Goal: Transaction & Acquisition: Subscribe to service/newsletter

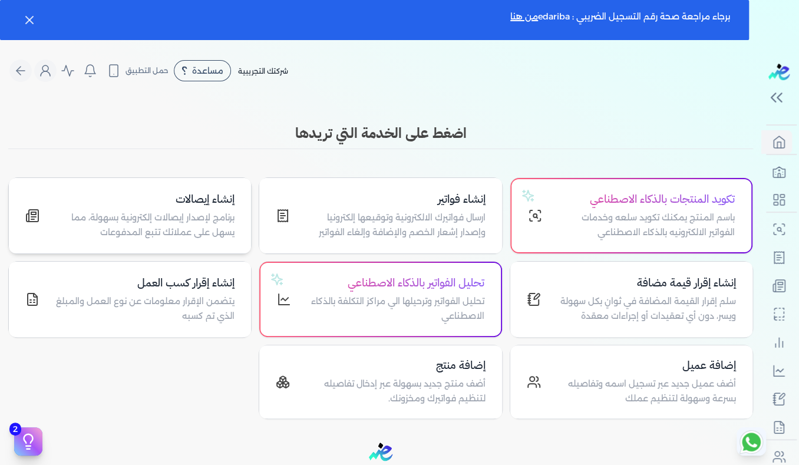
click at [172, 220] on p "برنامج لإصدار إيصالات إلكترونية بسهولة، مما يسهل على عملائك تتبع المدفوعات" at bounding box center [144, 225] width 181 height 30
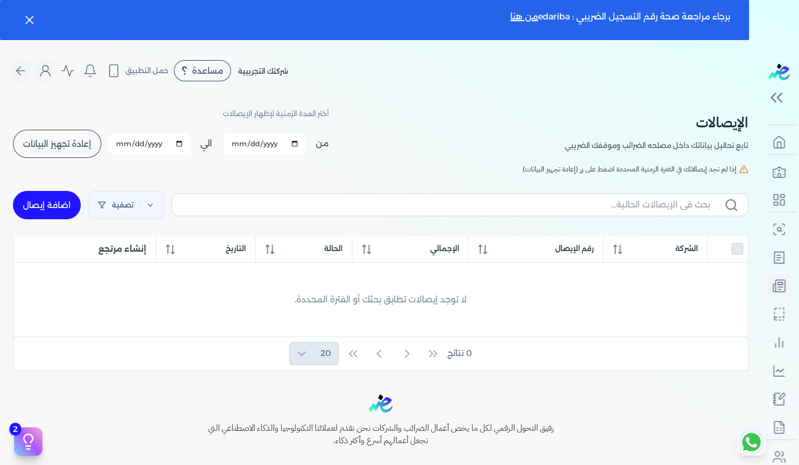
click at [88, 147] on span "إعادة تجهيز البيانات" at bounding box center [57, 144] width 68 height 8
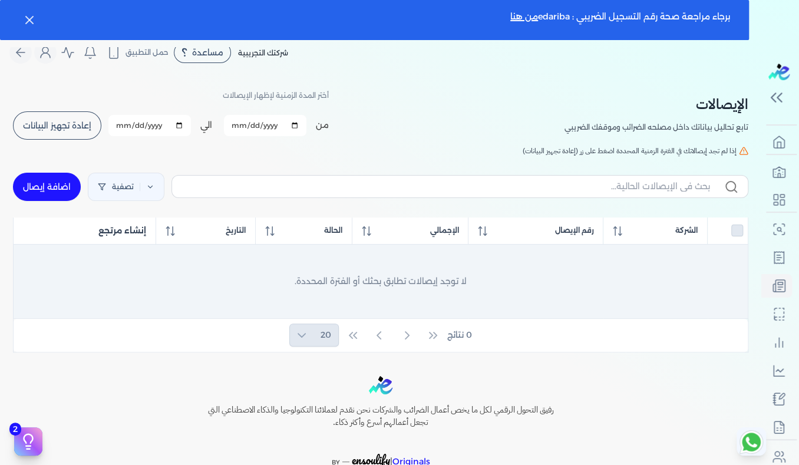
scroll to position [36, 0]
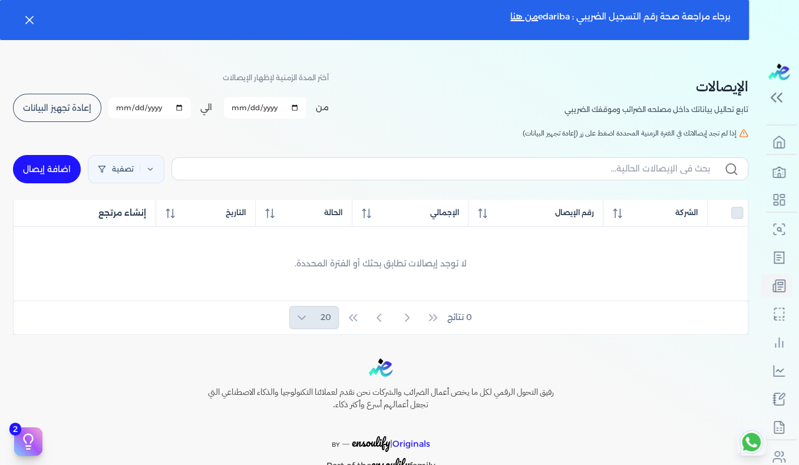
click at [413, 317] on div "0 نتائج 20" at bounding box center [381, 317] width 734 height 33
click at [410, 317] on div "0 نتائج 20" at bounding box center [381, 317] width 734 height 33
click at [28, 24] on icon "button" at bounding box center [29, 20] width 14 height 14
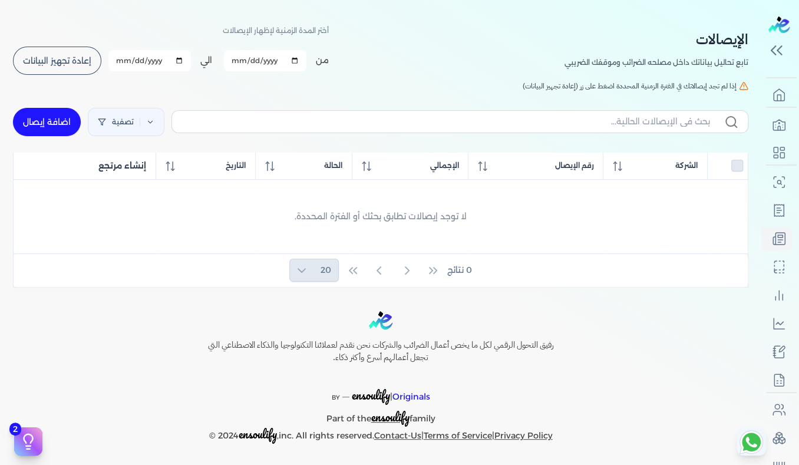
click at [53, 64] on span "إعادة تجهيز البيانات" at bounding box center [57, 61] width 68 height 8
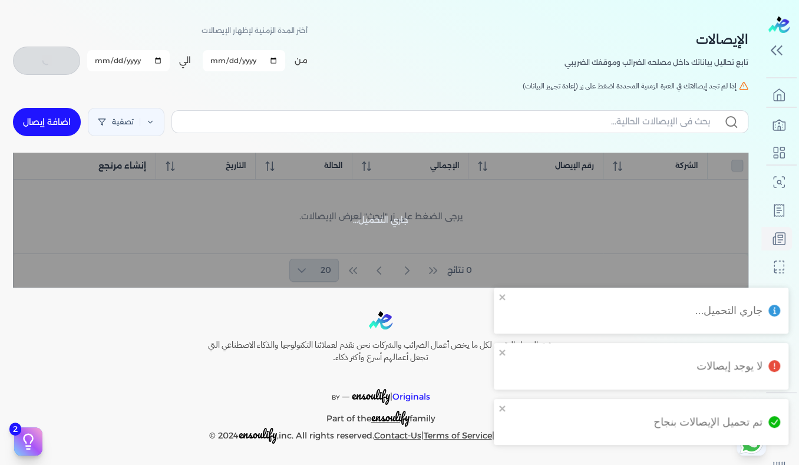
checkbox input "false"
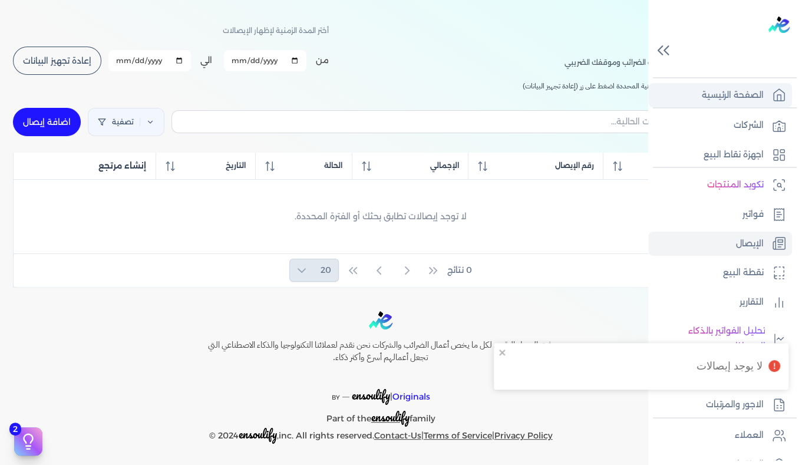
click at [753, 96] on p "الصفحة الرئيسية" at bounding box center [733, 95] width 62 height 15
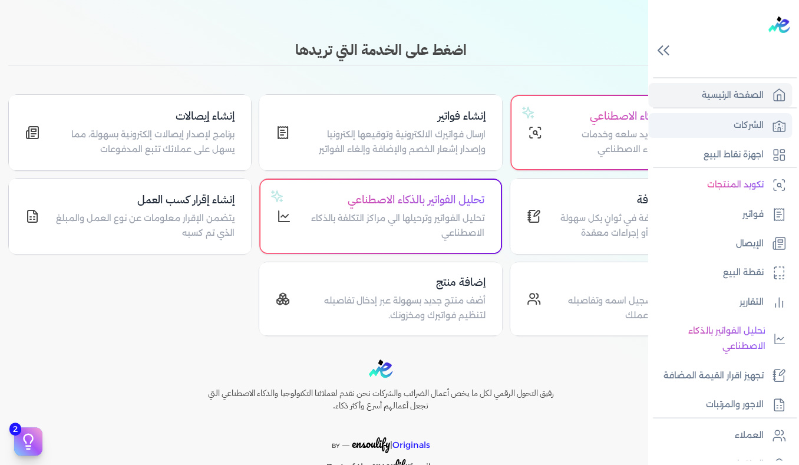
click at [749, 127] on p "الشركات" at bounding box center [749, 125] width 30 height 15
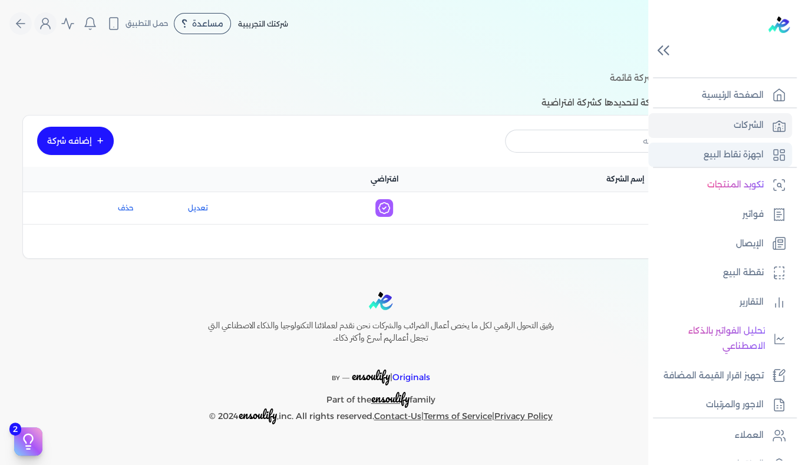
click at [750, 157] on p "اجهزة نقاط البيع" at bounding box center [734, 154] width 60 height 15
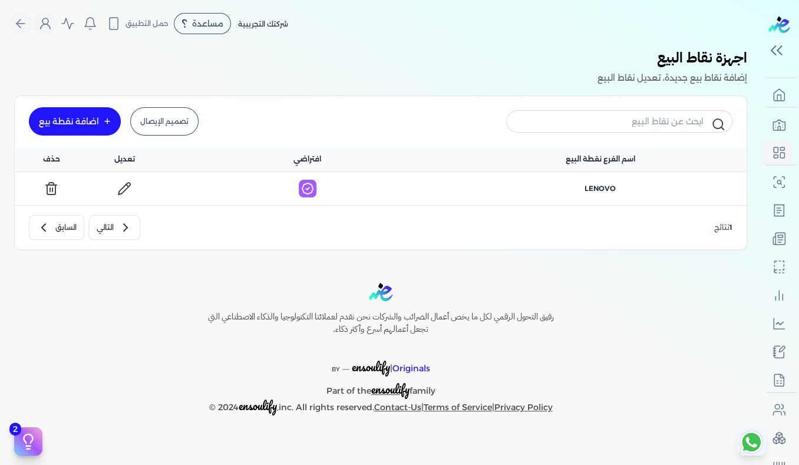
click at [165, 127] on link "تصميم الإيصال" at bounding box center [164, 121] width 68 height 28
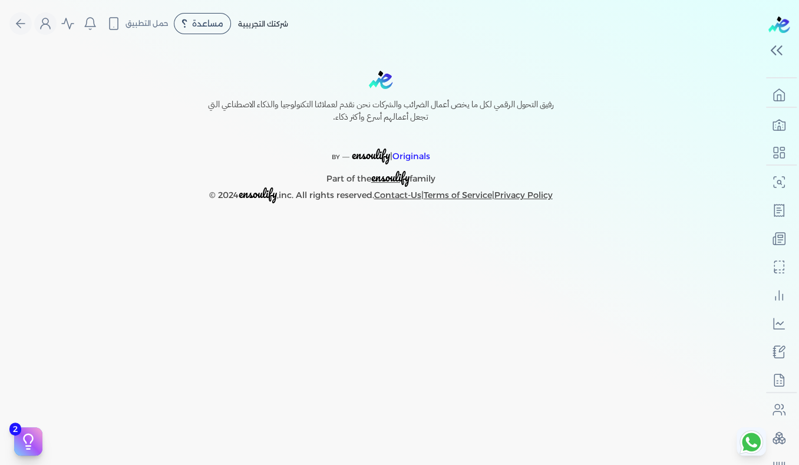
select select
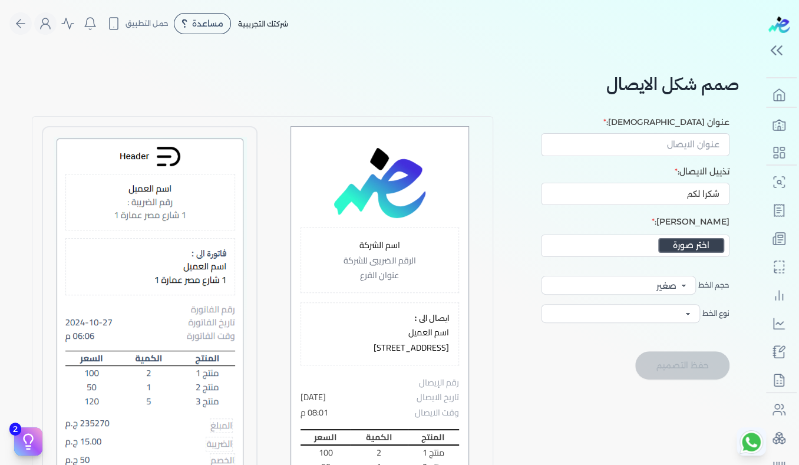
click at [624, 245] on div "اختر صورة" at bounding box center [635, 246] width 189 height 22
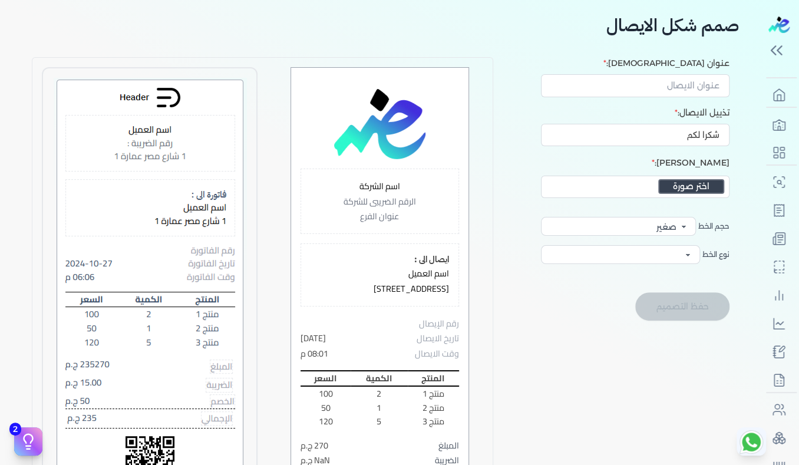
scroll to position [59, 0]
click at [682, 186] on button "اختر صورة" at bounding box center [691, 186] width 66 height 15
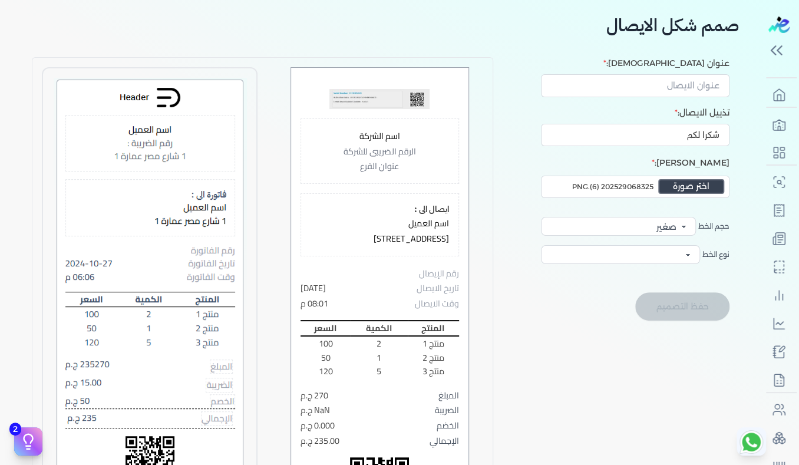
click at [636, 186] on p "202529068325 (6).PNG" at bounding box center [611, 186] width 85 height 15
drag, startPoint x: 636, startPoint y: 186, endPoint x: 653, endPoint y: 189, distance: 17.3
click at [653, 189] on p "202529068325 (6).PNG" at bounding box center [611, 186] width 85 height 15
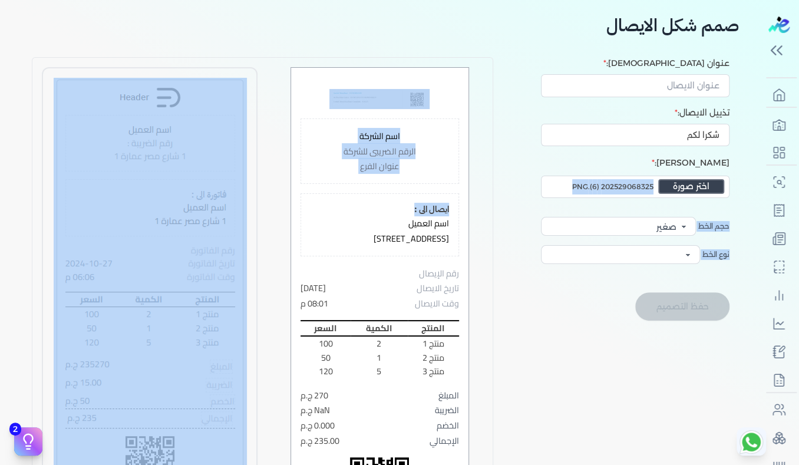
drag, startPoint x: 655, startPoint y: 184, endPoint x: 399, endPoint y: 213, distance: 258.1
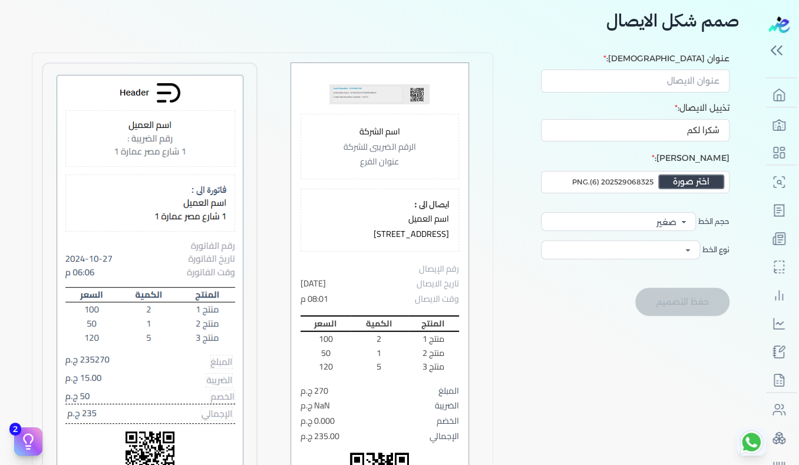
scroll to position [0, 0]
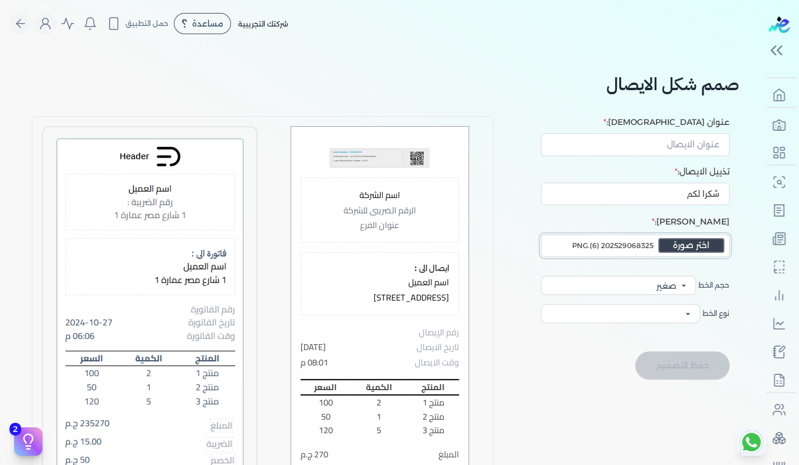
click at [691, 246] on button "اختر صورة" at bounding box center [691, 245] width 66 height 15
click at [606, 288] on select "صغير وسط كبير" at bounding box center [618, 285] width 155 height 19
select select "text-lg"
click at [543, 276] on select "صغير وسط كبير" at bounding box center [618, 285] width 155 height 19
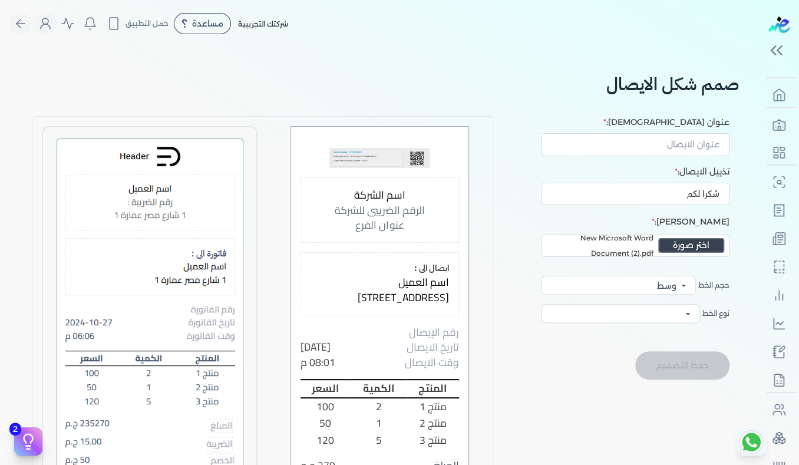
click at [553, 360] on div "حفظ التصميم" at bounding box center [617, 365] width 225 height 28
click at [411, 271] on h5 "ايصال الى :" at bounding box center [380, 268] width 138 height 13
click at [348, 283] on p "اسم العميل" at bounding box center [380, 282] width 138 height 15
click at [706, 148] on input "عنوان [DEMOGRAPHIC_DATA]:" at bounding box center [635, 144] width 189 height 22
type input "[PERSON_NAME]"
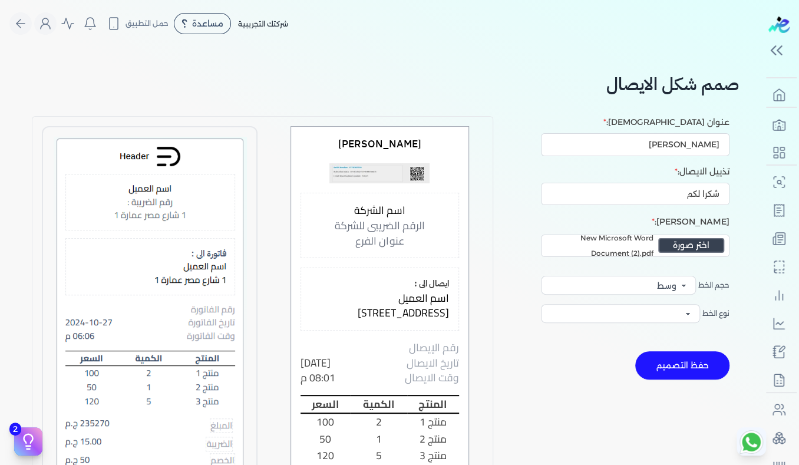
click at [684, 366] on button "حفظ التصميم" at bounding box center [682, 365] width 94 height 28
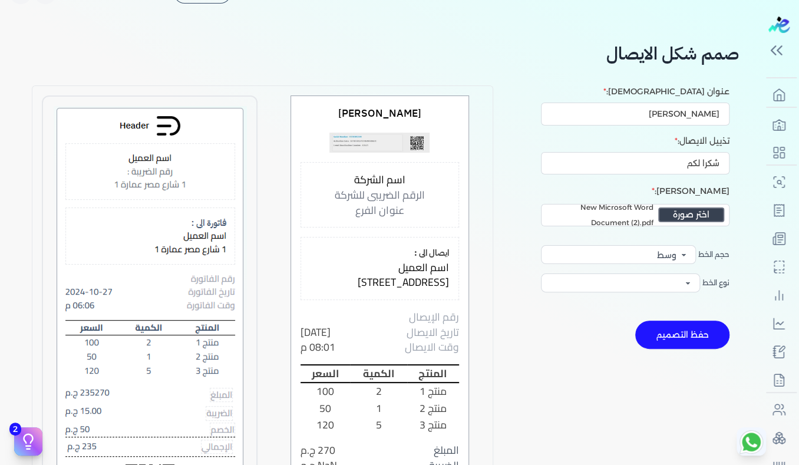
scroll to position [59, 0]
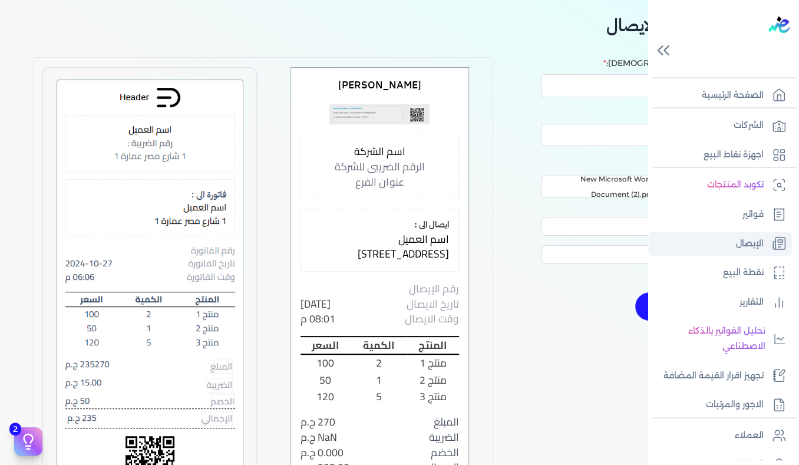
click at [753, 243] on p "الإيصال" at bounding box center [750, 243] width 28 height 15
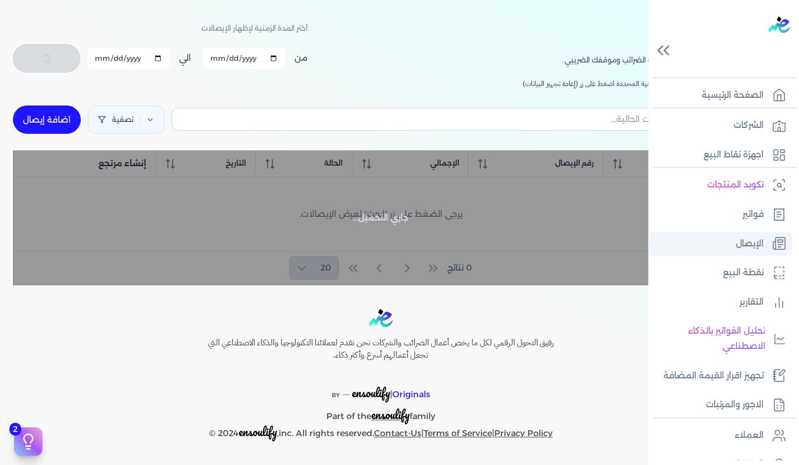
scroll to position [36, 0]
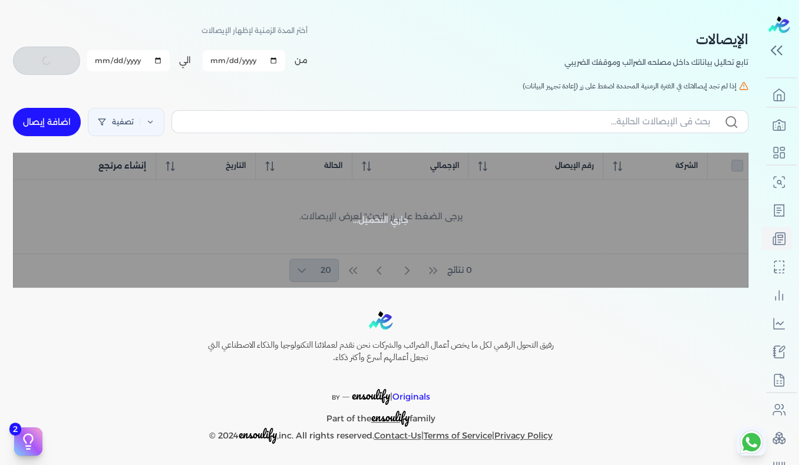
checkbox input "false"
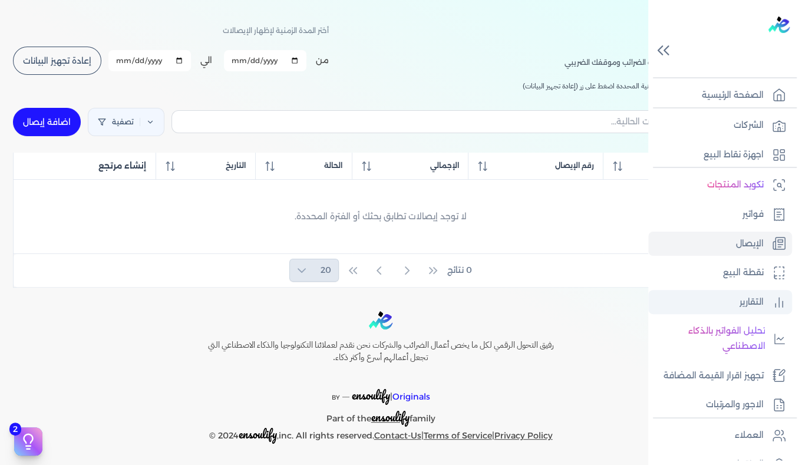
click at [751, 298] on p "التقارير" at bounding box center [752, 302] width 24 height 15
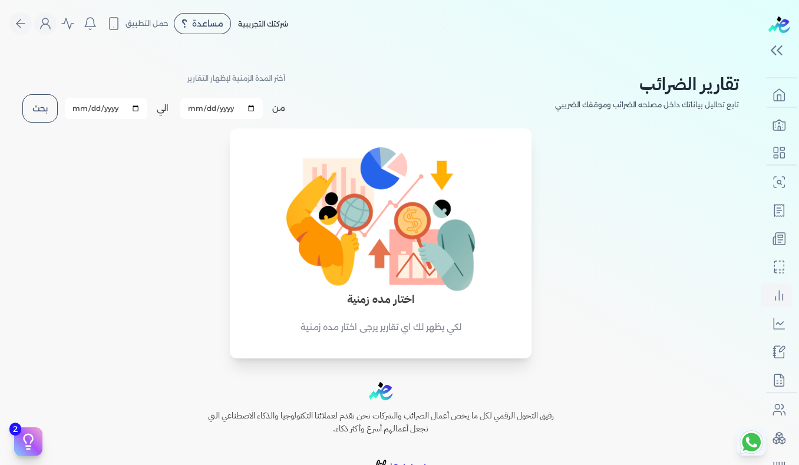
click at [387, 304] on h4 "اختار مده زمنية" at bounding box center [380, 299] width 257 height 17
click at [38, 111] on button "بحث" at bounding box center [39, 108] width 35 height 28
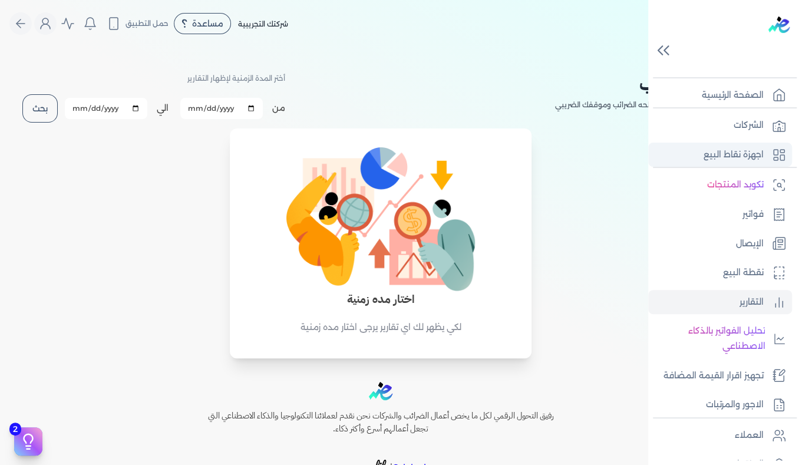
click at [751, 152] on p "اجهزة نقاط البيع" at bounding box center [734, 154] width 60 height 15
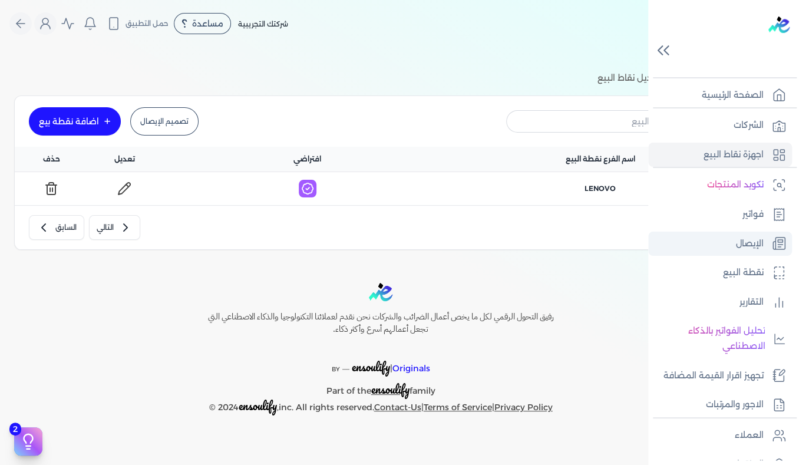
click at [754, 241] on p "الإيصال" at bounding box center [750, 243] width 28 height 15
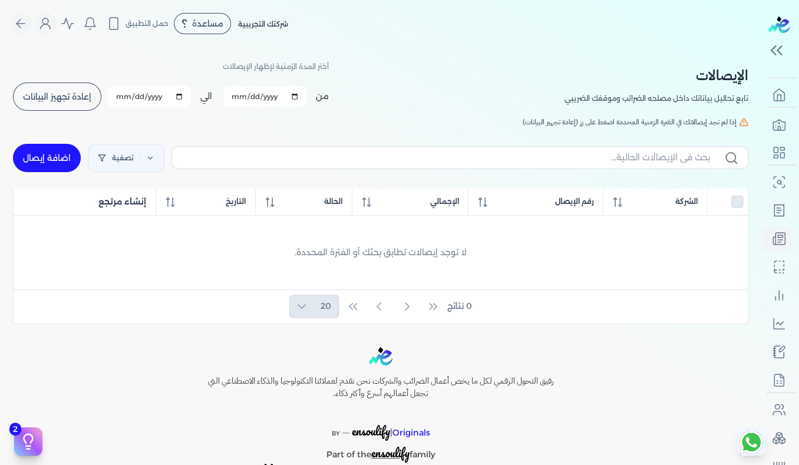
click at [50, 160] on link "اضافة إيصال" at bounding box center [47, 158] width 68 height 28
select select
select select "EGP"
select select "EGS"
select select "B"
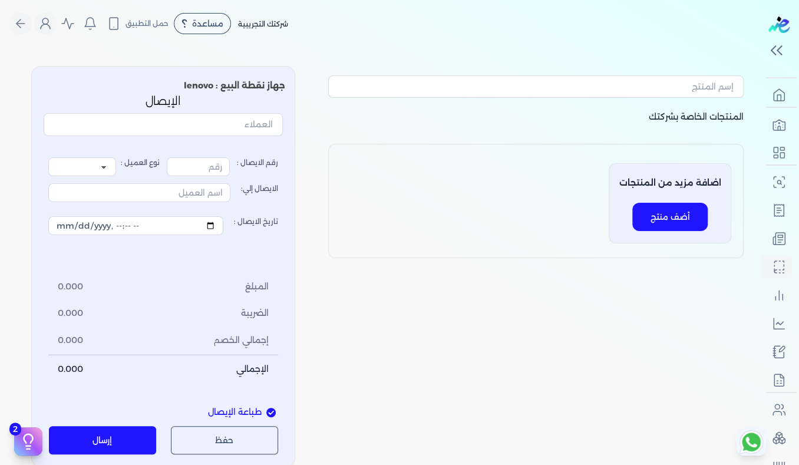
type input "1"
select select "P"
type input "عميل نقدي"
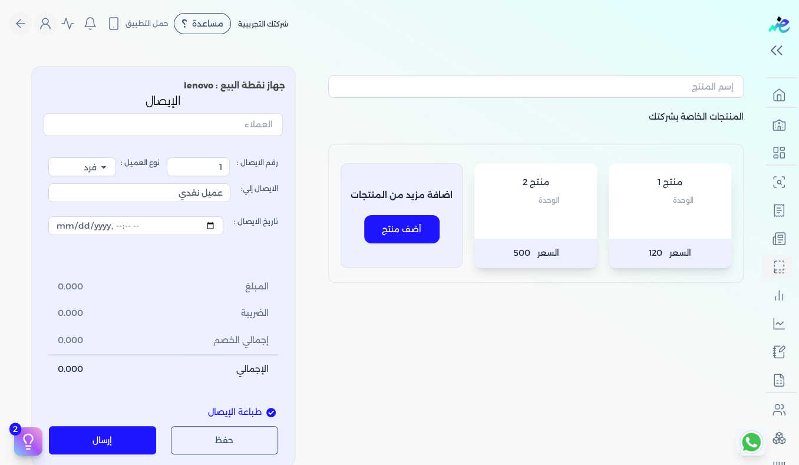
click at [645, 230] on div "منتج 1 الوحدة" at bounding box center [670, 200] width 123 height 75
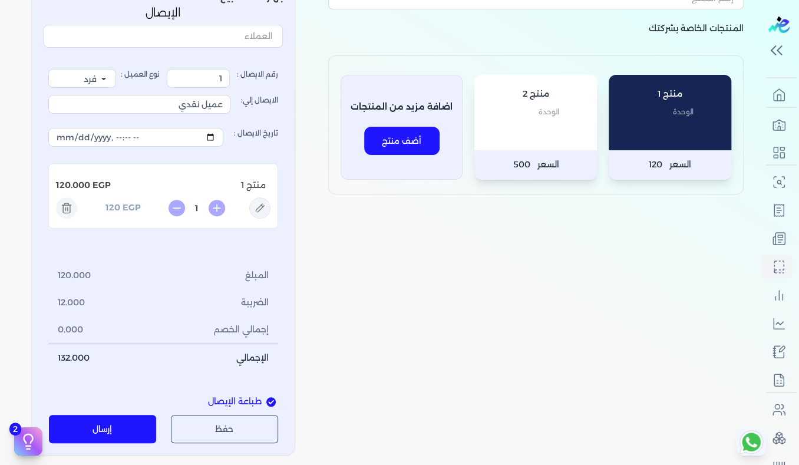
scroll to position [118, 0]
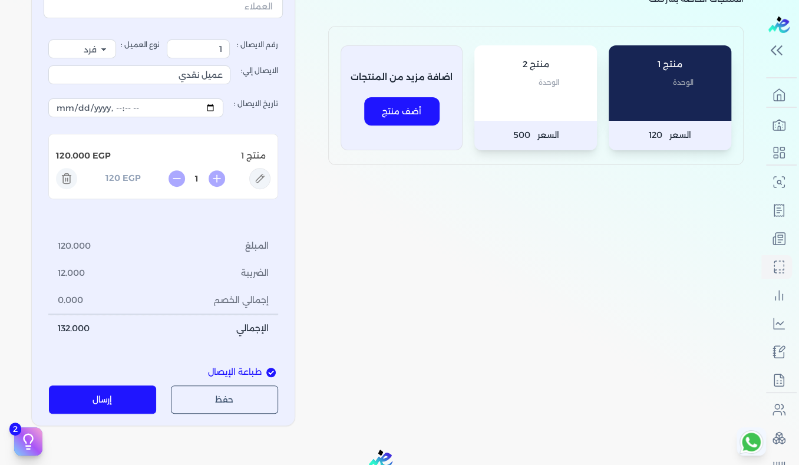
click at [236, 368] on span "طباعة الإيصال" at bounding box center [235, 372] width 54 height 13
click at [266, 368] on input "طباعة الإيصال" at bounding box center [270, 372] width 9 height 9
click at [258, 371] on span "طباعة الإيصال" at bounding box center [235, 372] width 54 height 13
click at [266, 371] on input "طباعة الإيصال" at bounding box center [270, 372] width 9 height 9
checkbox input "true"
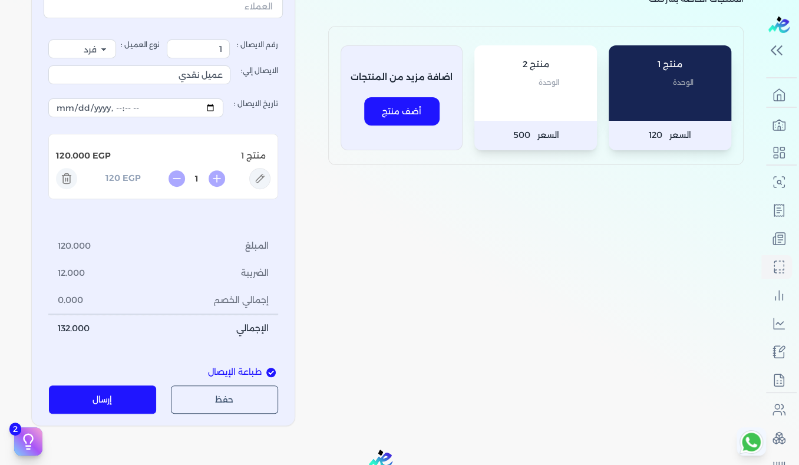
click at [128, 402] on button "إرسال" at bounding box center [103, 399] width 108 height 28
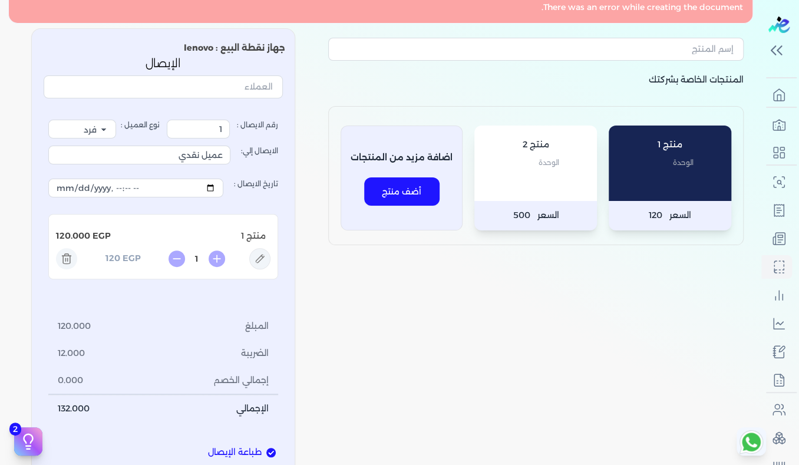
scroll to position [177, 0]
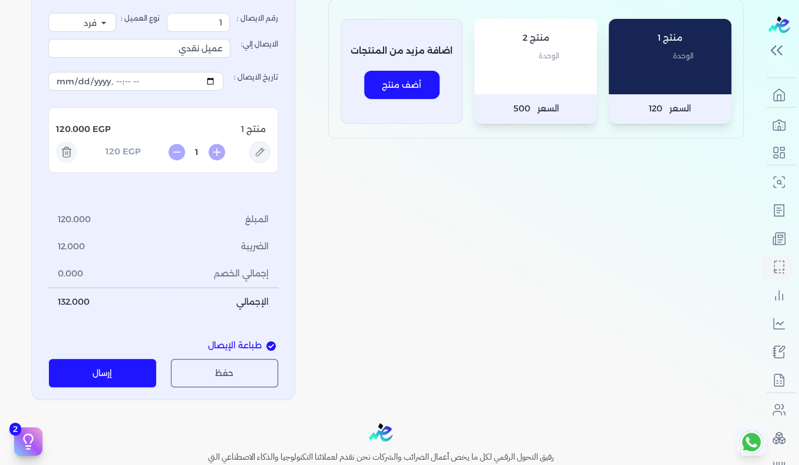
click at [124, 368] on button "إرسال" at bounding box center [103, 373] width 108 height 28
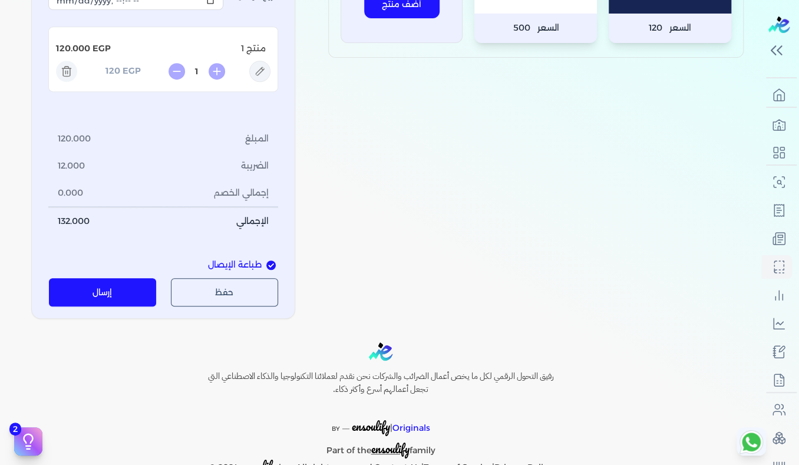
scroll to position [289, 0]
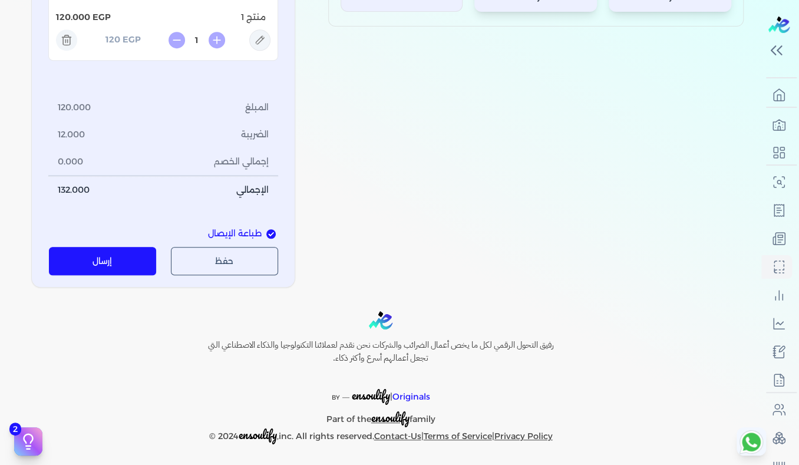
click at [231, 258] on button "حفظ" at bounding box center [225, 261] width 108 height 28
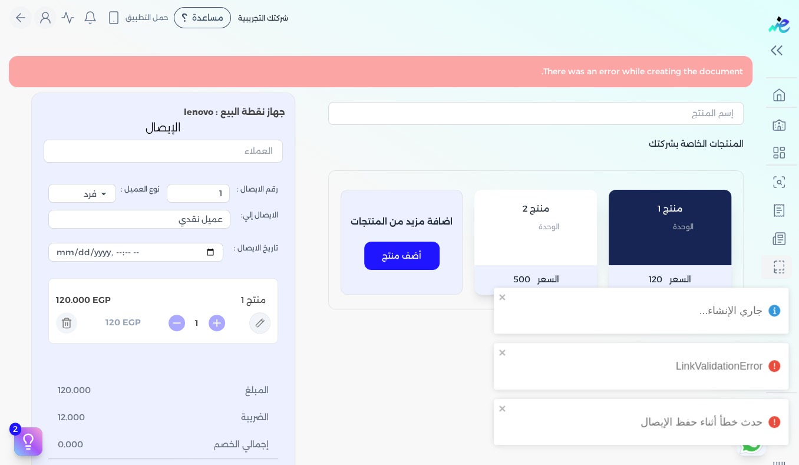
scroll to position [0, 0]
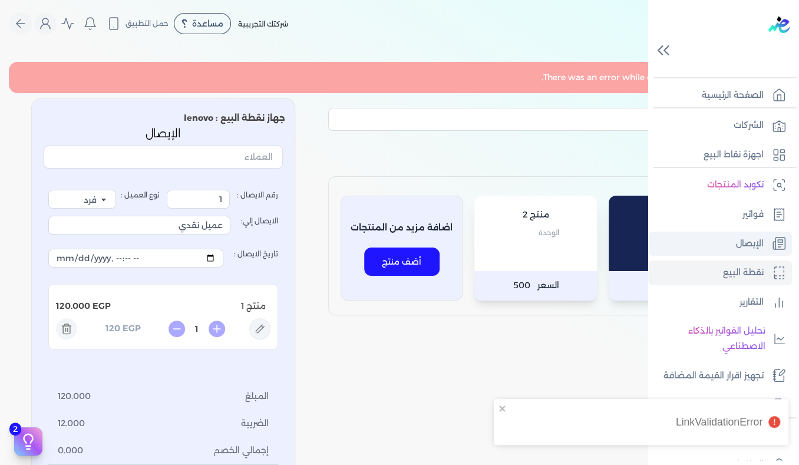
click at [757, 240] on p "الإيصال" at bounding box center [750, 243] width 28 height 15
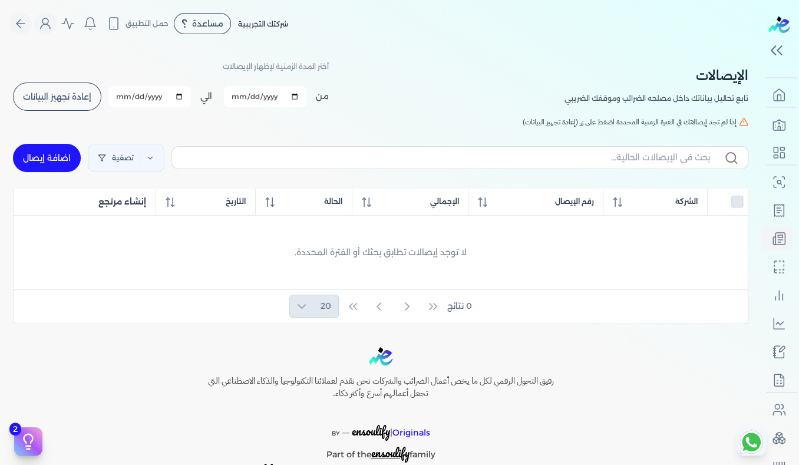
click at [740, 203] on div at bounding box center [728, 202] width 31 height 12
click at [39, 156] on link "اضافة إيصال" at bounding box center [47, 158] width 68 height 28
select select "EGP"
select select "EGS"
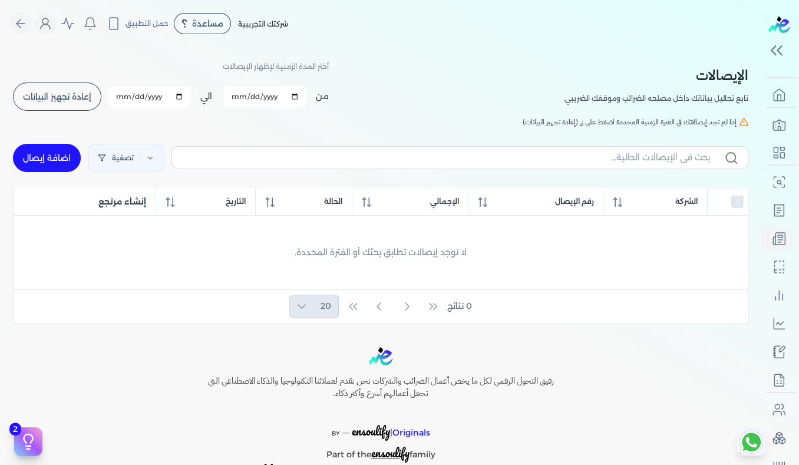
select select "B"
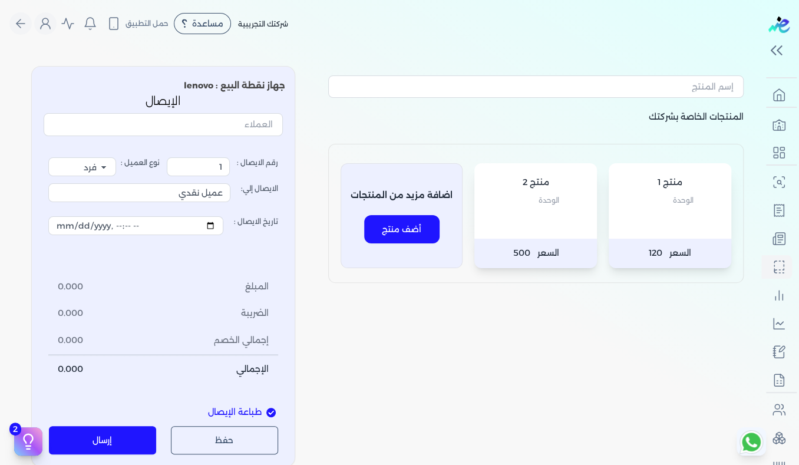
click at [548, 219] on div "منتج 2 الوحدة" at bounding box center [535, 200] width 123 height 75
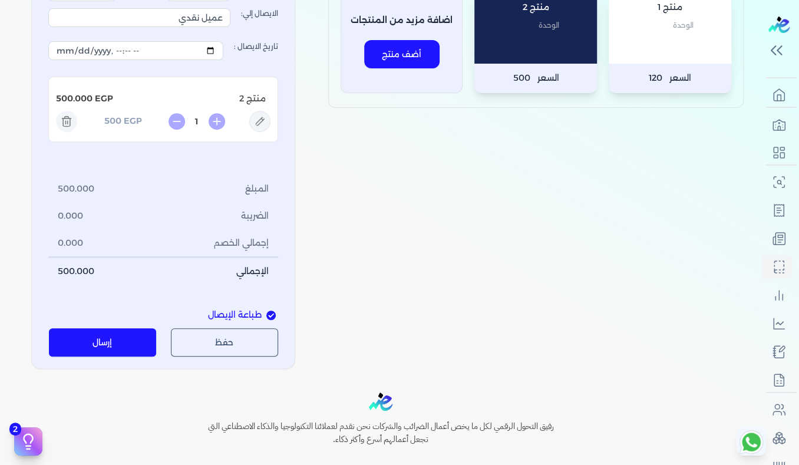
scroll to position [177, 0]
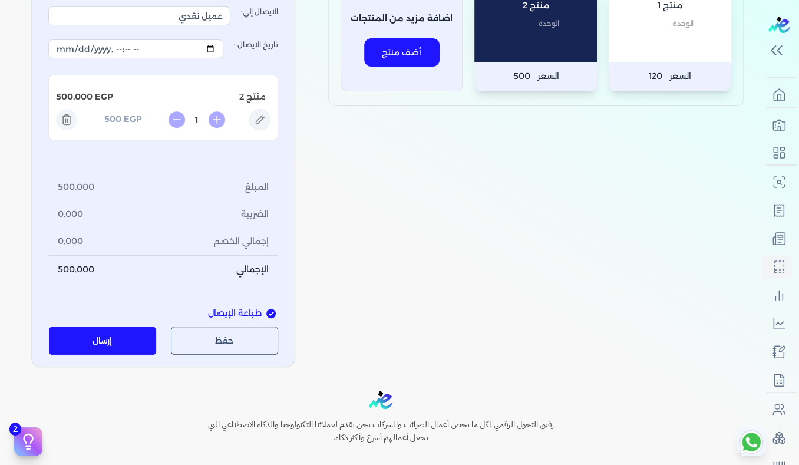
click at [215, 312] on span "طباعة الإيصال" at bounding box center [235, 313] width 54 height 13
click at [266, 312] on input "طباعة الإيصال" at bounding box center [270, 313] width 9 height 9
click at [216, 311] on span "طباعة الإيصال" at bounding box center [235, 313] width 54 height 13
click at [266, 311] on input "طباعة الإيصال" at bounding box center [270, 313] width 9 height 9
checkbox input "true"
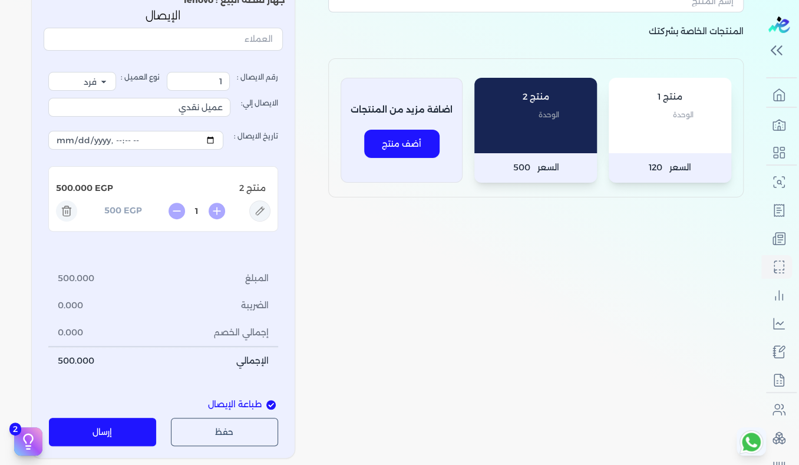
scroll to position [59, 0]
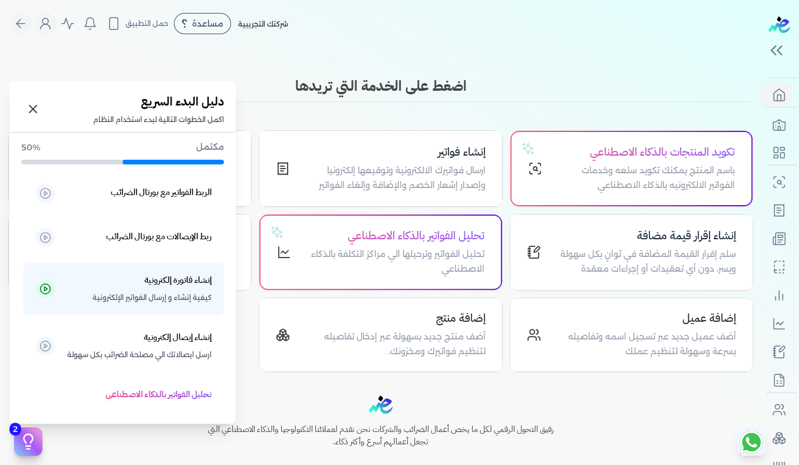
click at [27, 443] on icon at bounding box center [28, 438] width 9 height 9
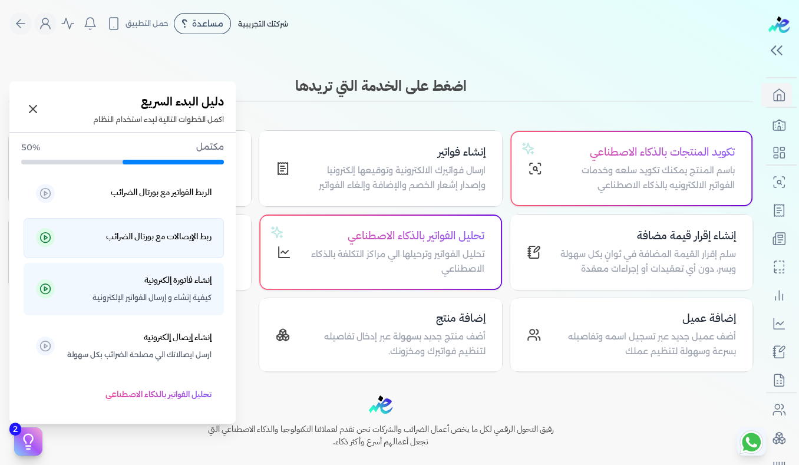
click at [137, 242] on h5 "ربط الإيصالات مع بورتال الضرائب" at bounding box center [158, 236] width 105 height 15
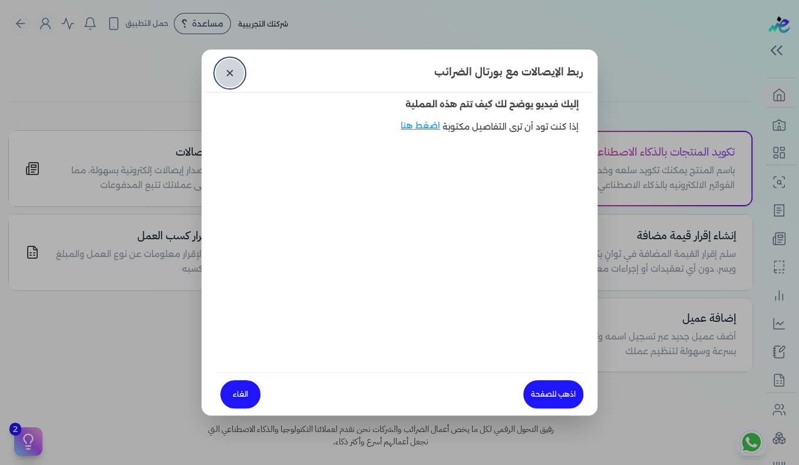
click at [226, 73] on link "✕" at bounding box center [230, 73] width 28 height 28
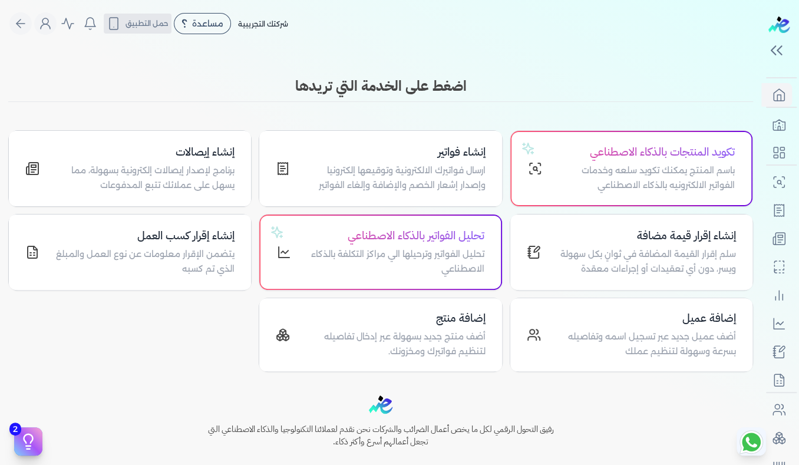
click at [150, 24] on span "حمل التطبيق" at bounding box center [147, 23] width 43 height 11
click at [71, 24] on icon "Global" at bounding box center [68, 24] width 14 height 14
click at [44, 26] on icon "Global" at bounding box center [45, 24] width 14 height 14
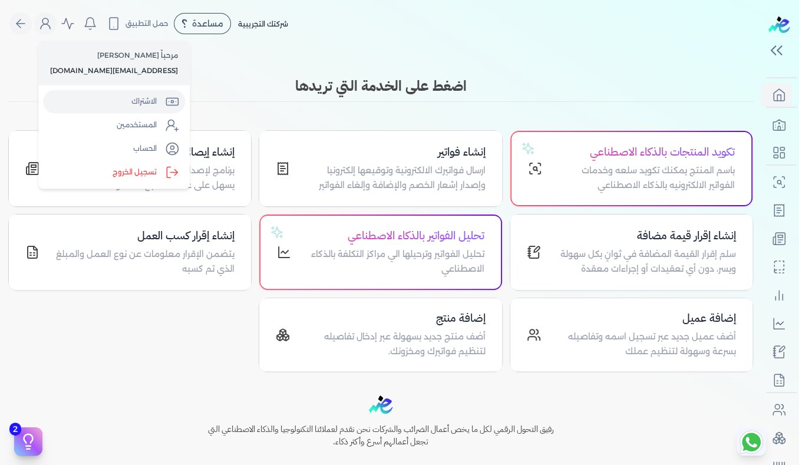
click at [139, 103] on link "الاشتراك" at bounding box center [114, 102] width 142 height 24
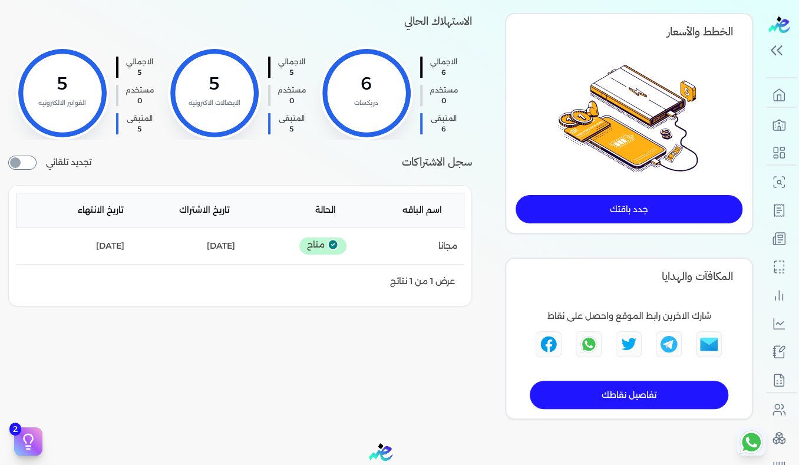
scroll to position [118, 0]
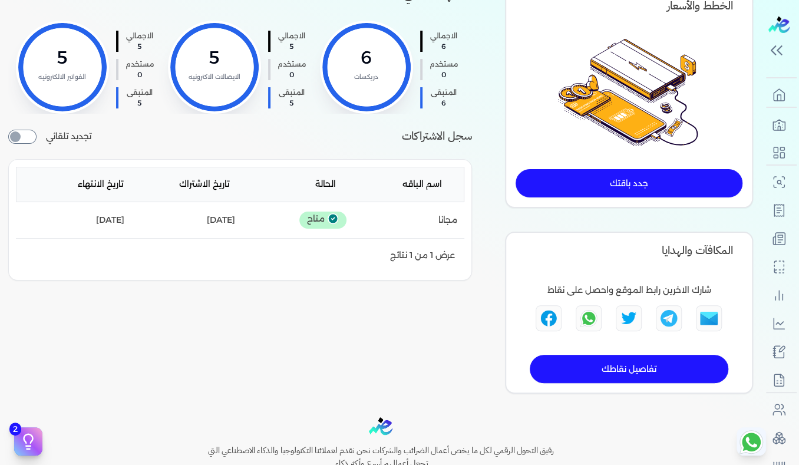
click at [646, 187] on link "جدد باقتك" at bounding box center [629, 183] width 227 height 28
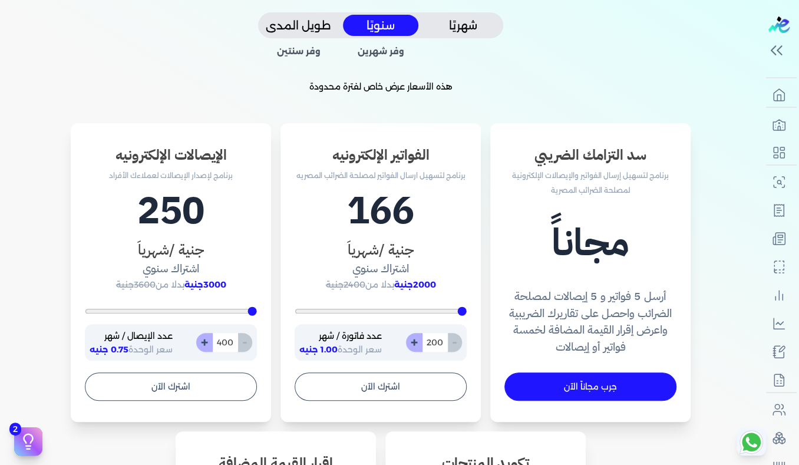
scroll to position [295, 0]
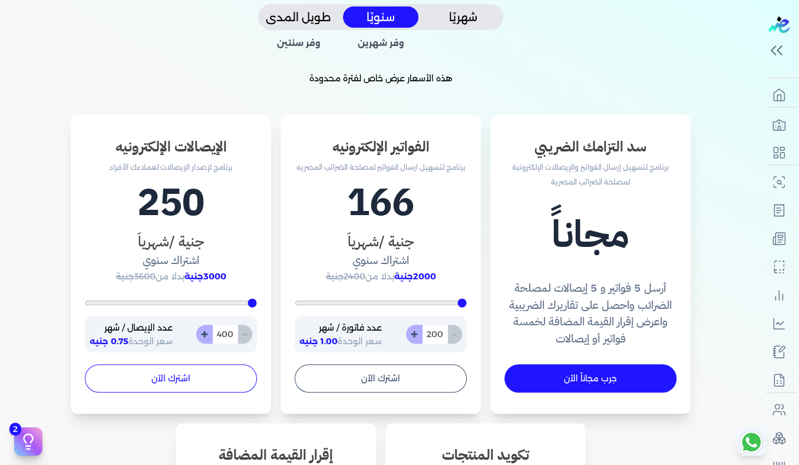
click at [185, 373] on button "اشترك الآن" at bounding box center [171, 378] width 172 height 28
